Goal: Task Accomplishment & Management: Complete application form

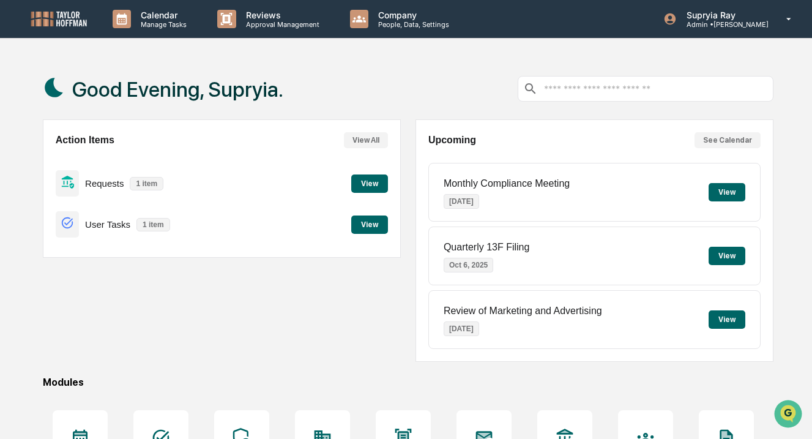
click at [368, 183] on button "View" at bounding box center [369, 183] width 37 height 18
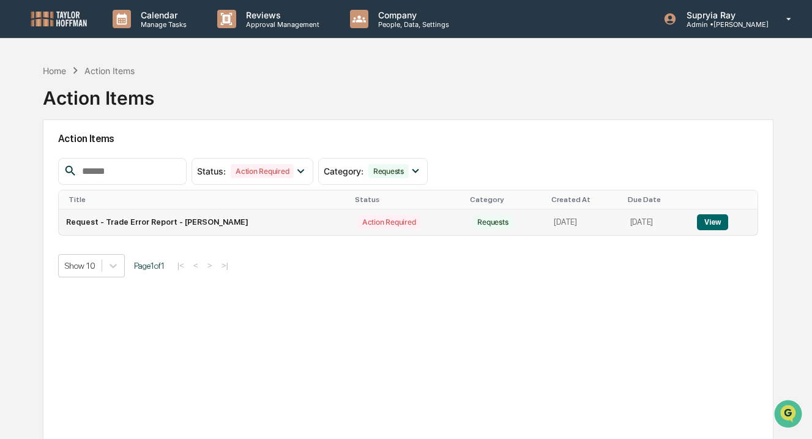
click at [723, 217] on button "View" at bounding box center [712, 222] width 31 height 16
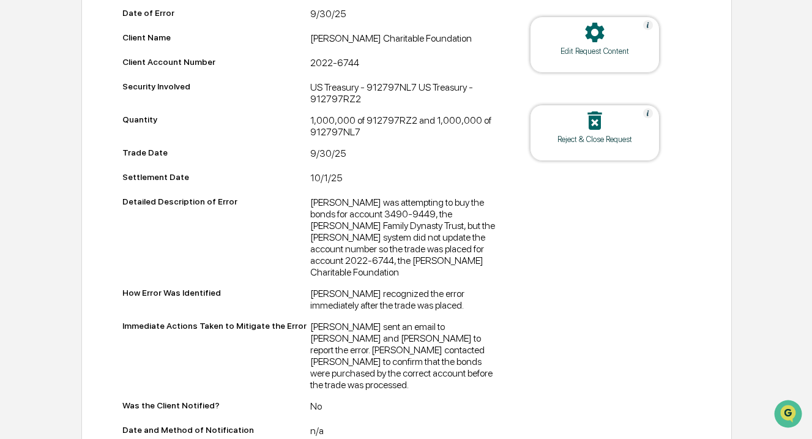
scroll to position [385, 0]
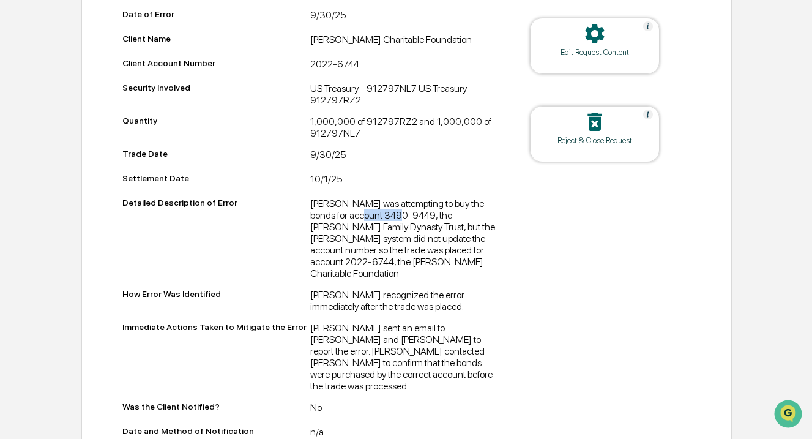
drag, startPoint x: 371, startPoint y: 218, endPoint x: 414, endPoint y: 218, distance: 42.8
click at [414, 218] on div "[PERSON_NAME] was attempting to buy the bonds for account 3490-9449, the [PERSO…" at bounding box center [404, 238] width 188 height 81
click at [384, 254] on div "[PERSON_NAME] was attempting to buy the bonds for account 3490-9449, the [PERSO…" at bounding box center [404, 238] width 188 height 81
drag, startPoint x: 376, startPoint y: 264, endPoint x: 411, endPoint y: 273, distance: 36.1
click at [411, 274] on div "[PERSON_NAME] was attempting to buy the bonds for account 3490-9449, the [PERSO…" at bounding box center [404, 238] width 188 height 81
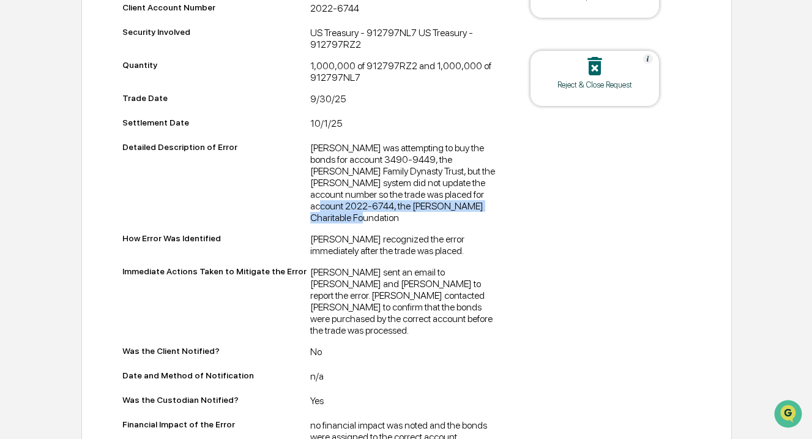
scroll to position [444, 0]
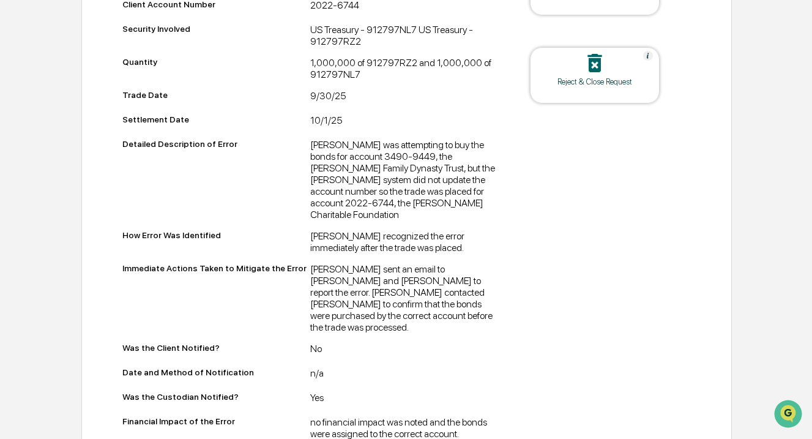
click at [392, 289] on div "[PERSON_NAME] sent an email to [PERSON_NAME] and [PERSON_NAME] to report the er…" at bounding box center [404, 298] width 188 height 70
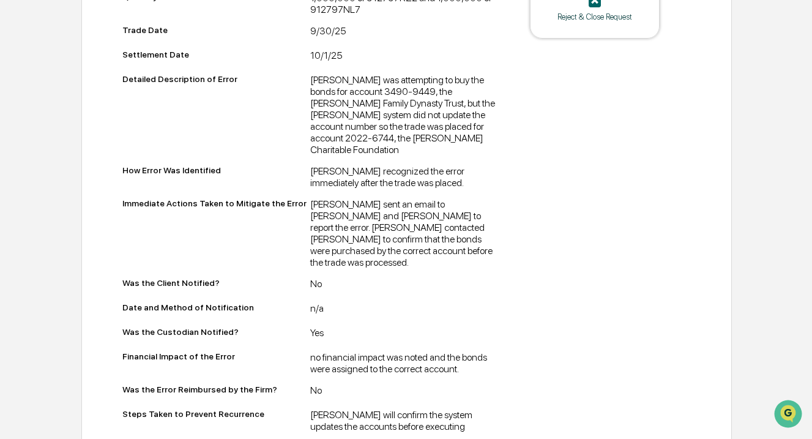
scroll to position [512, 0]
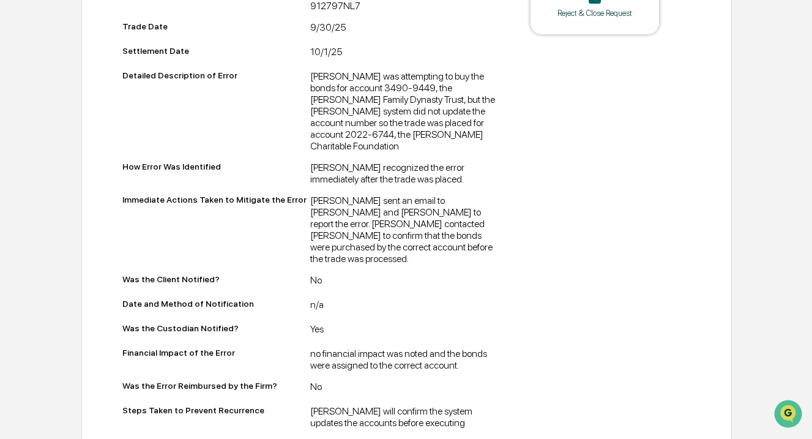
click at [392, 218] on div "[PERSON_NAME] sent an email to [PERSON_NAME] and [PERSON_NAME] to report the er…" at bounding box center [404, 230] width 188 height 70
click at [367, 234] on div "[PERSON_NAME] sent an email to [PERSON_NAME] and [PERSON_NAME] to report the er…" at bounding box center [404, 230] width 188 height 70
click at [373, 243] on div "[PERSON_NAME] sent an email to [PERSON_NAME] and [PERSON_NAME] to report the er…" at bounding box center [404, 230] width 188 height 70
click at [440, 239] on div "[PERSON_NAME] sent an email to [PERSON_NAME] and [PERSON_NAME] to report the er…" at bounding box center [404, 230] width 188 height 70
click at [392, 244] on div "[PERSON_NAME] sent an email to [PERSON_NAME] and [PERSON_NAME] to report the er…" at bounding box center [404, 230] width 188 height 70
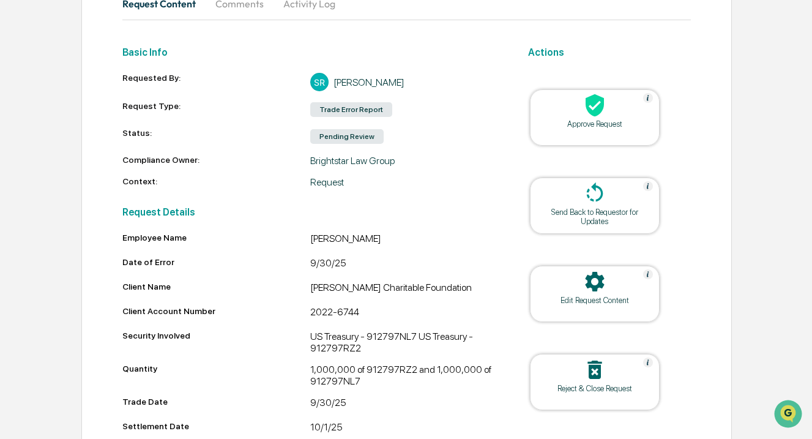
scroll to position [144, 0]
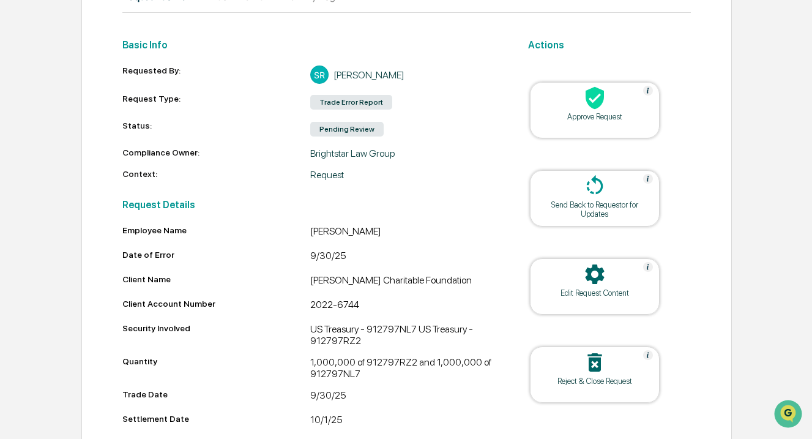
click at [597, 110] on icon at bounding box center [595, 98] width 24 height 24
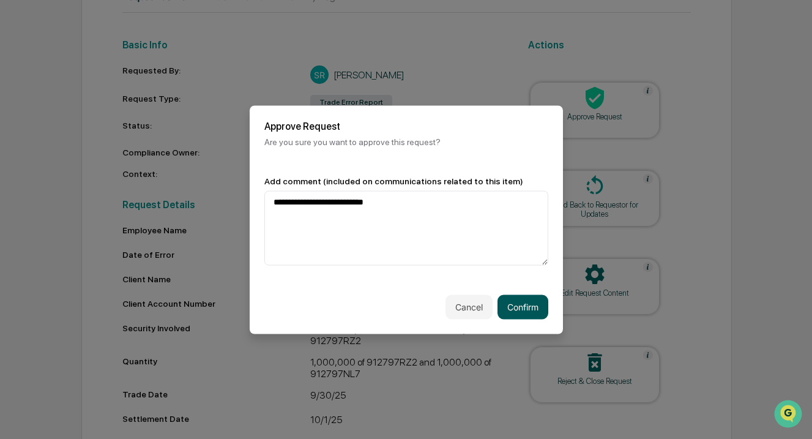
type textarea "**********"
click at [540, 314] on button "Confirm" at bounding box center [523, 306] width 51 height 24
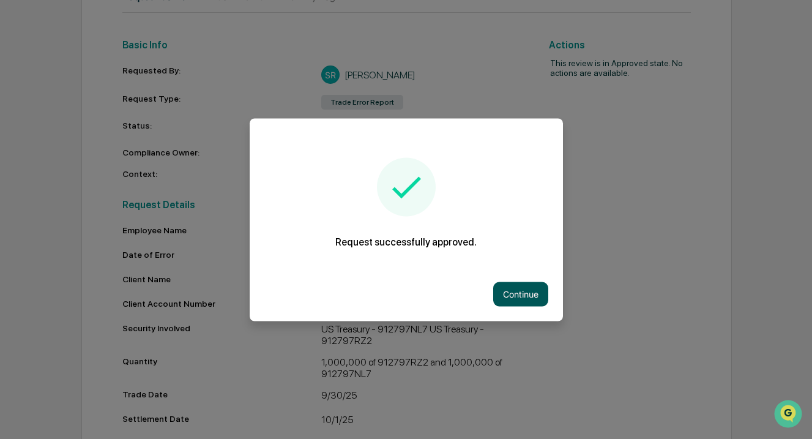
click at [520, 296] on button "Continue" at bounding box center [520, 294] width 55 height 24
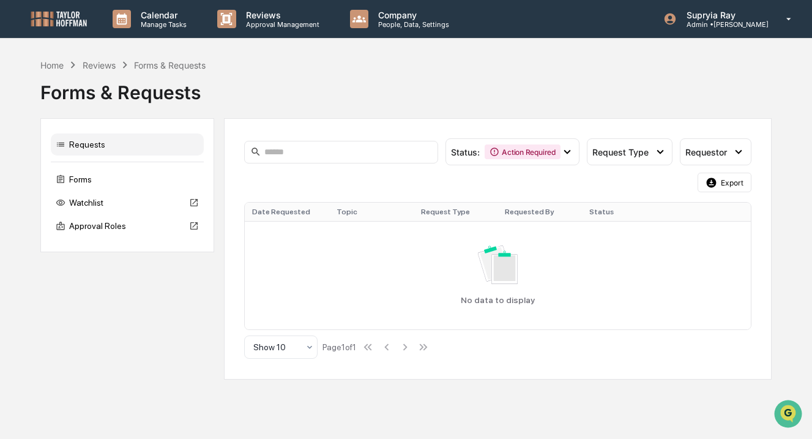
click at [103, 66] on div "Reviews" at bounding box center [99, 65] width 33 height 10
click at [108, 62] on div "Reviews" at bounding box center [99, 65] width 33 height 10
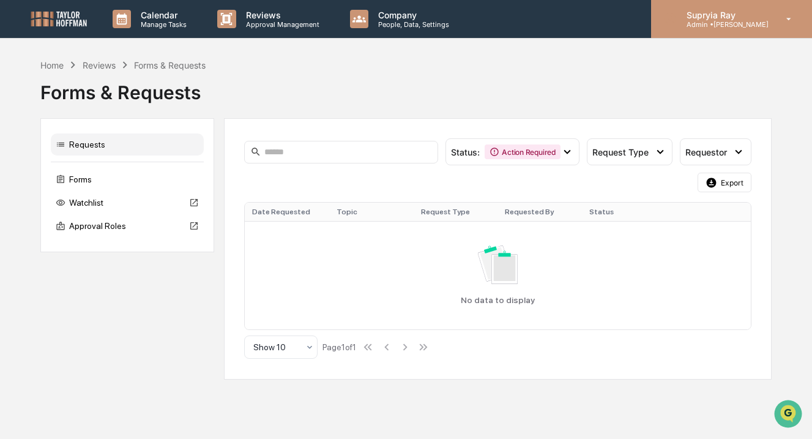
click at [716, 21] on p "Admin • [PERSON_NAME]" at bounding box center [723, 24] width 92 height 9
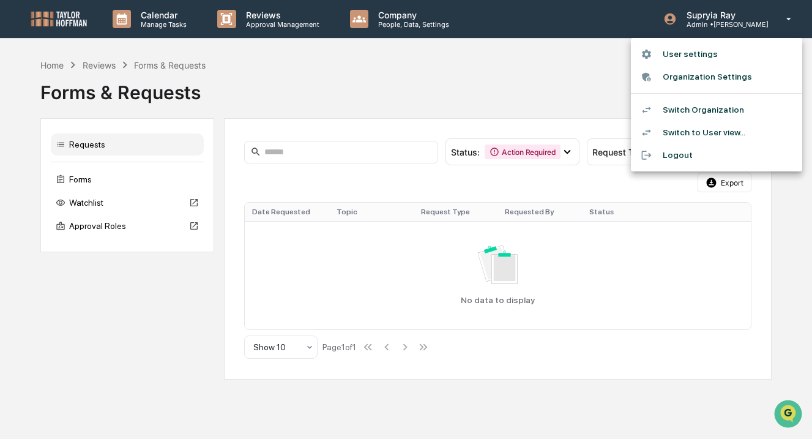
click at [692, 110] on li "Switch Organization" at bounding box center [716, 110] width 171 height 23
